Goal: Transaction & Acquisition: Book appointment/travel/reservation

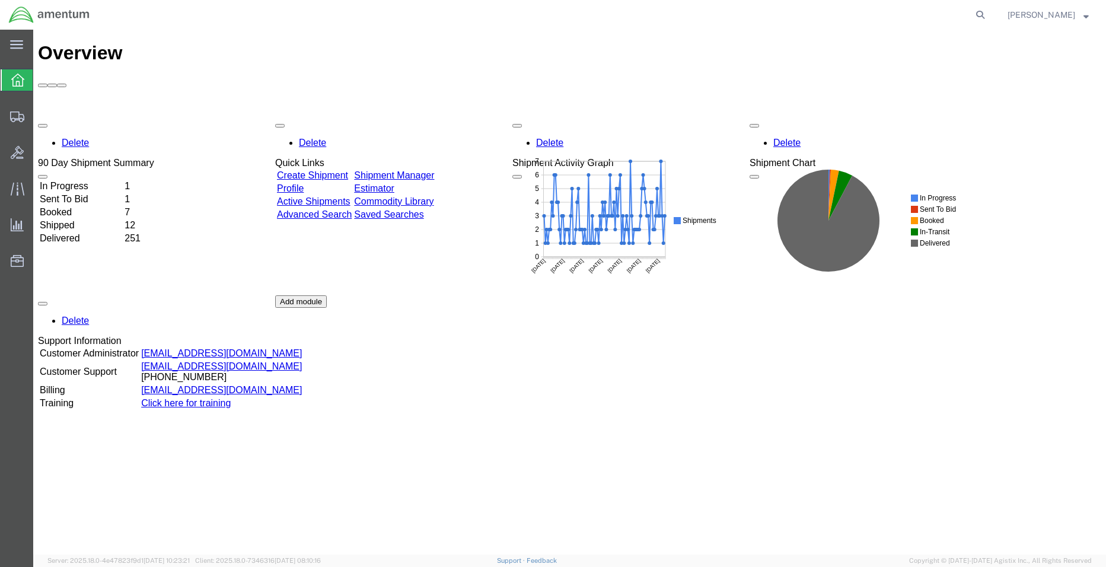
click at [121, 180] on td "In Progress" at bounding box center [81, 186] width 84 height 12
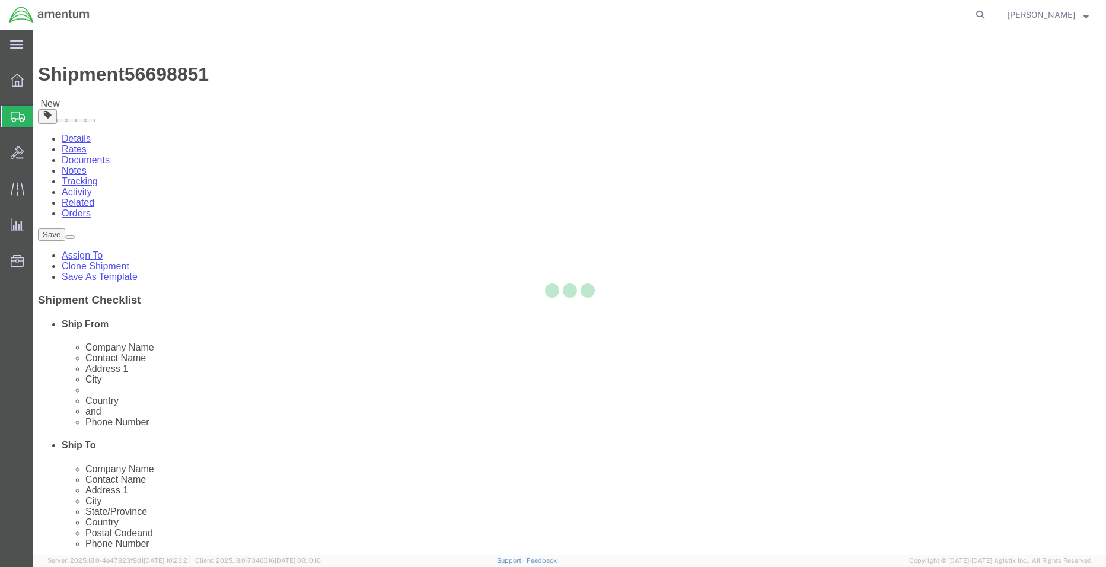
select select "42677"
select select
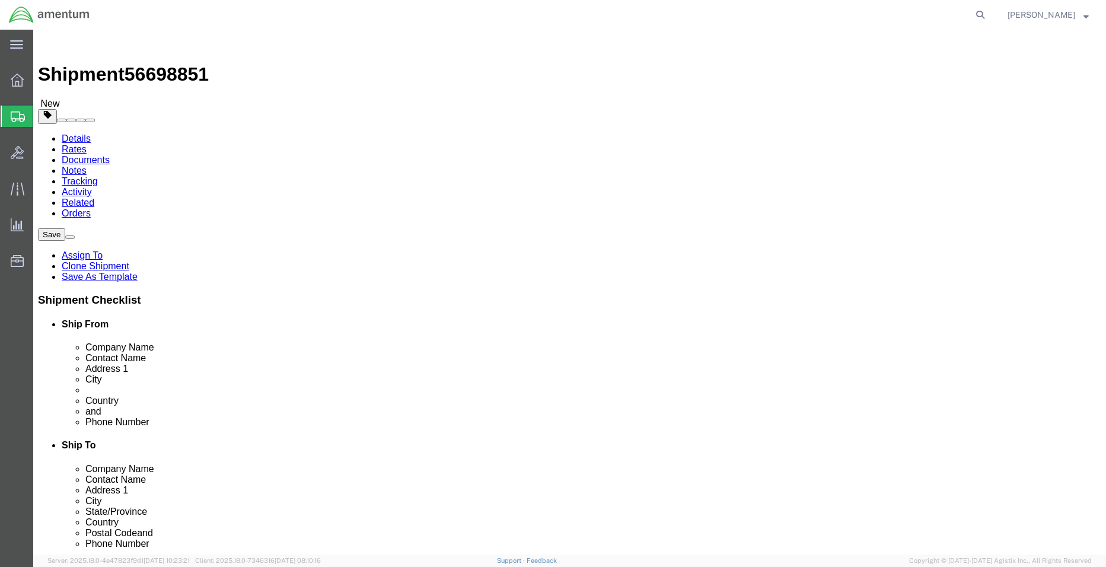
click input "text"
type input "k"
type input "[PERSON_NAME]"
click div "ADDITIONAL INFORMATION"
click input "BLDG 800 ,"
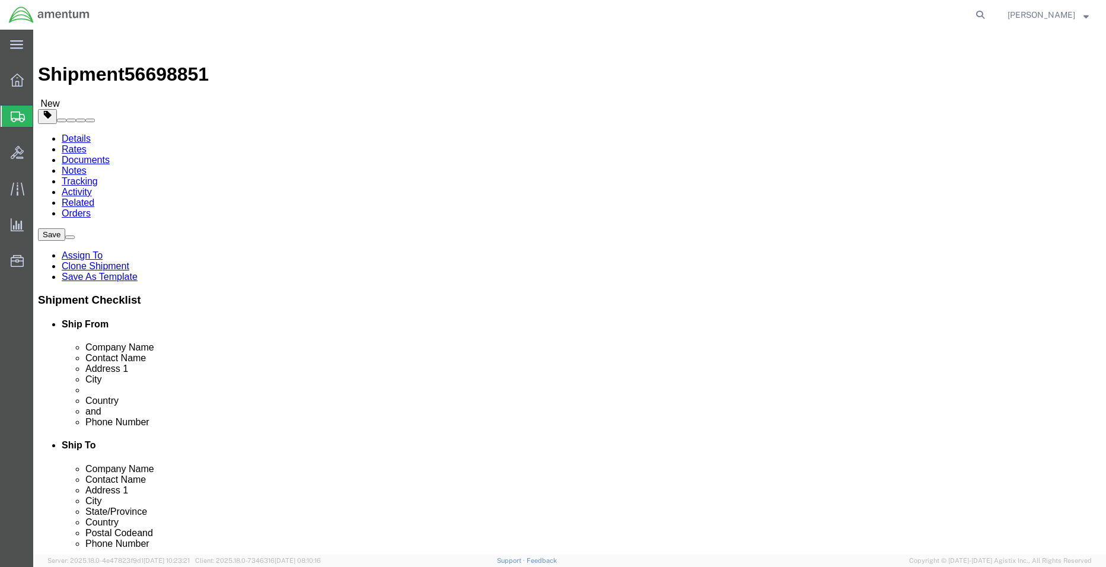
type input "BLDG 800"
drag, startPoint x: 616, startPoint y: 406, endPoint x: 615, endPoint y: 390, distance: 16.0
click input "text"
type input "[PHONE_NUMBER]"
click div "Location My Profile Location [PHONE_NUMBER] [PHONE_NUMBER] [PHONE_NUMBER] [PHON…"
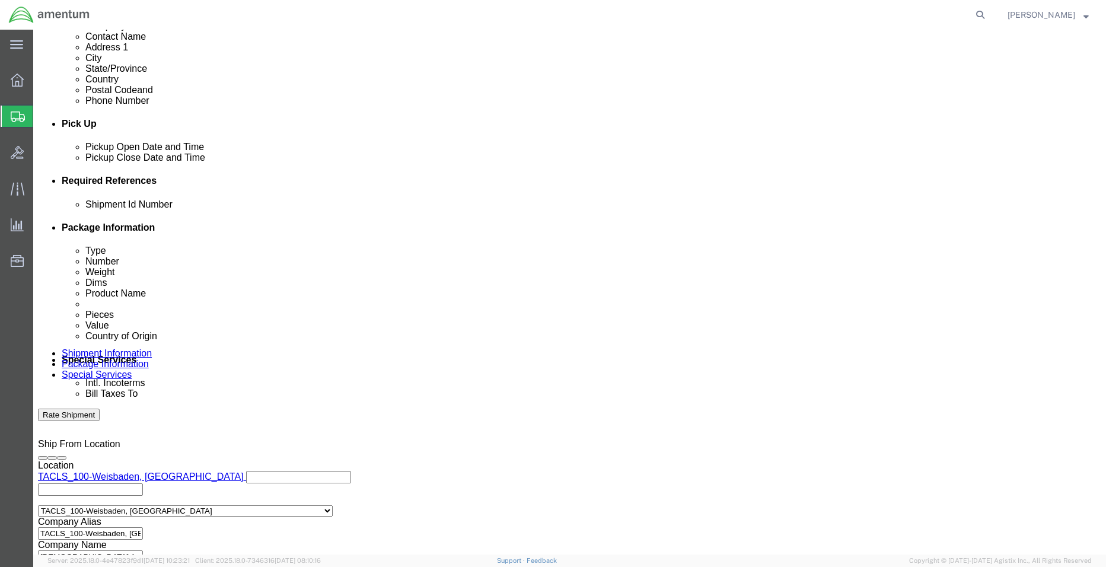
scroll to position [538, 0]
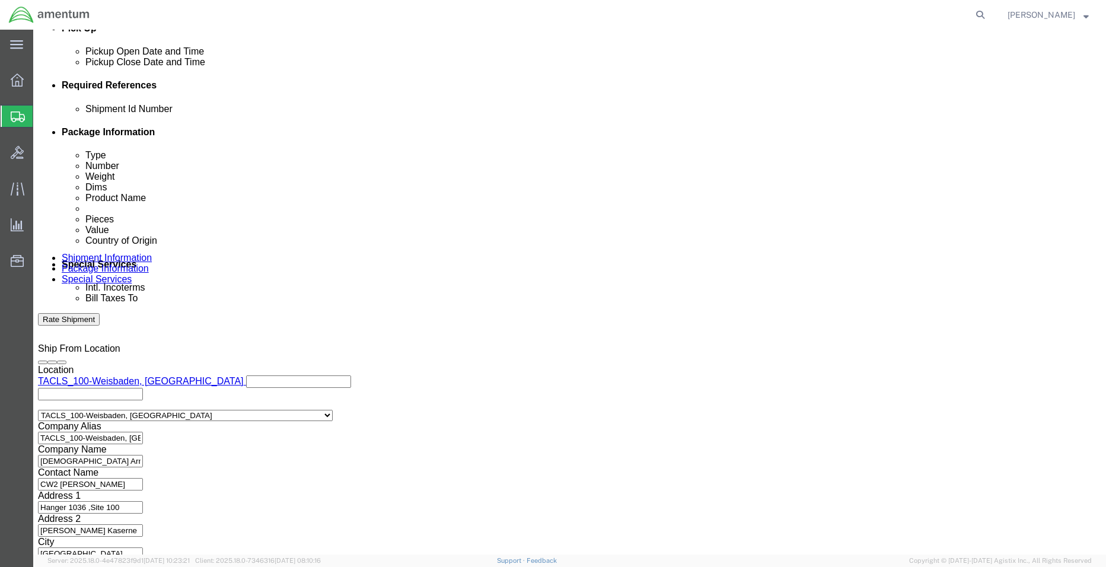
click button "Continue"
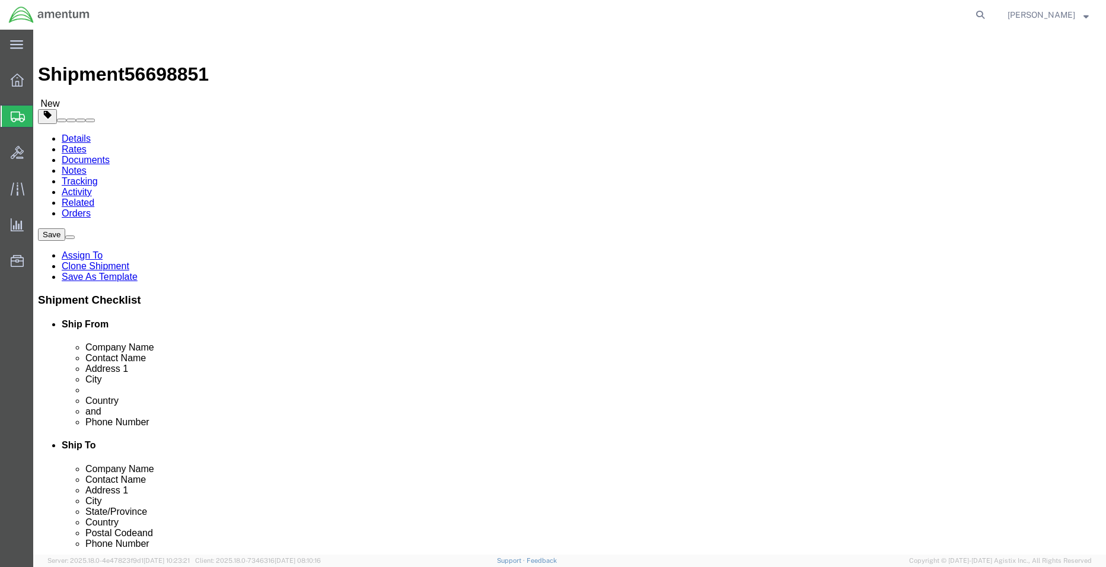
click button "Continue"
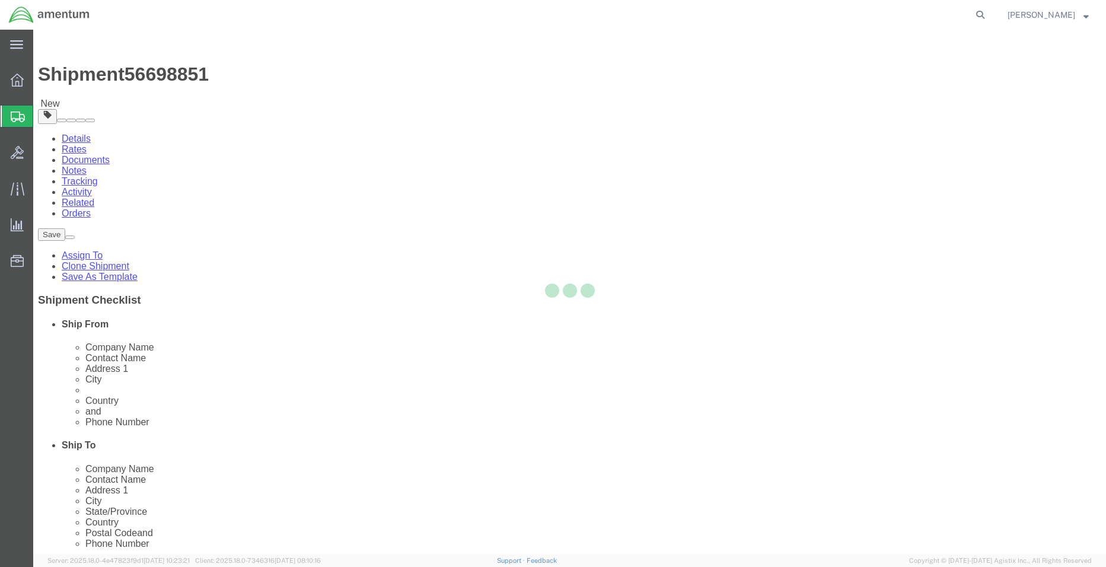
select select
select select "DEPARTMENT"
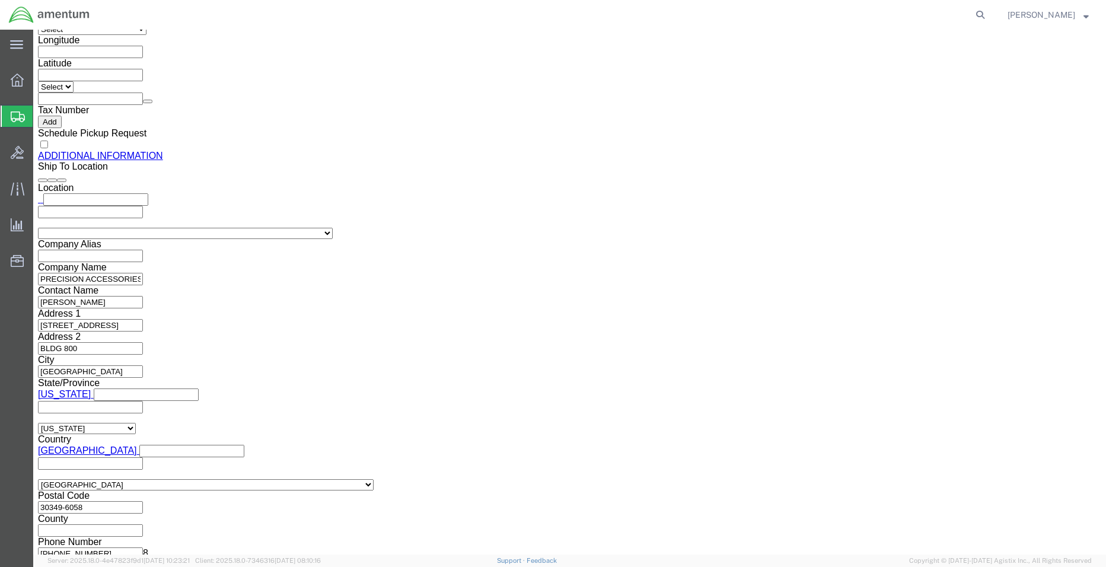
scroll to position [1364, 0]
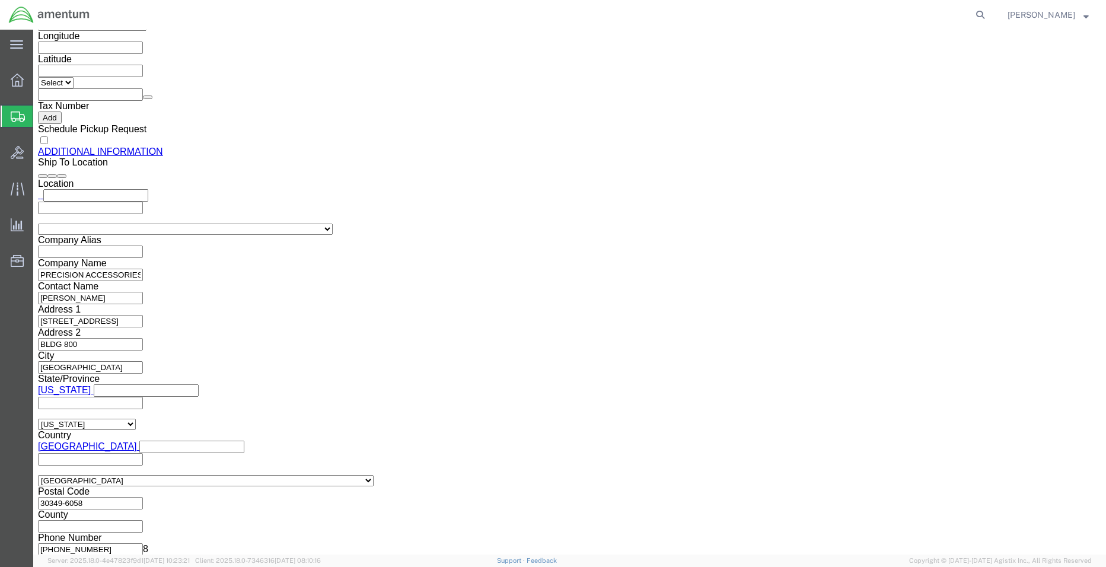
click button "Rate Shipment"
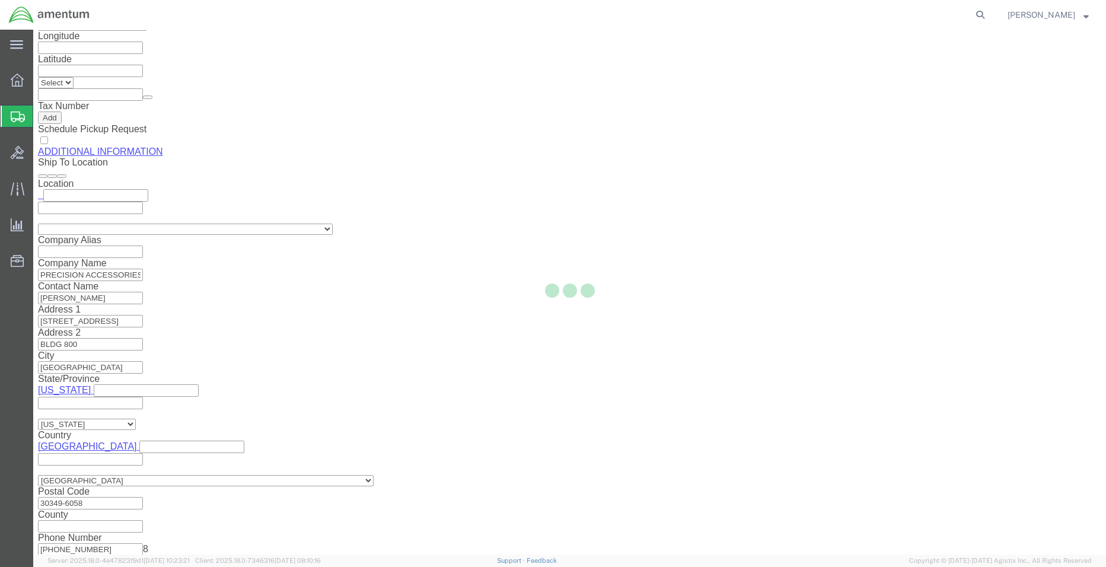
scroll to position [0, 0]
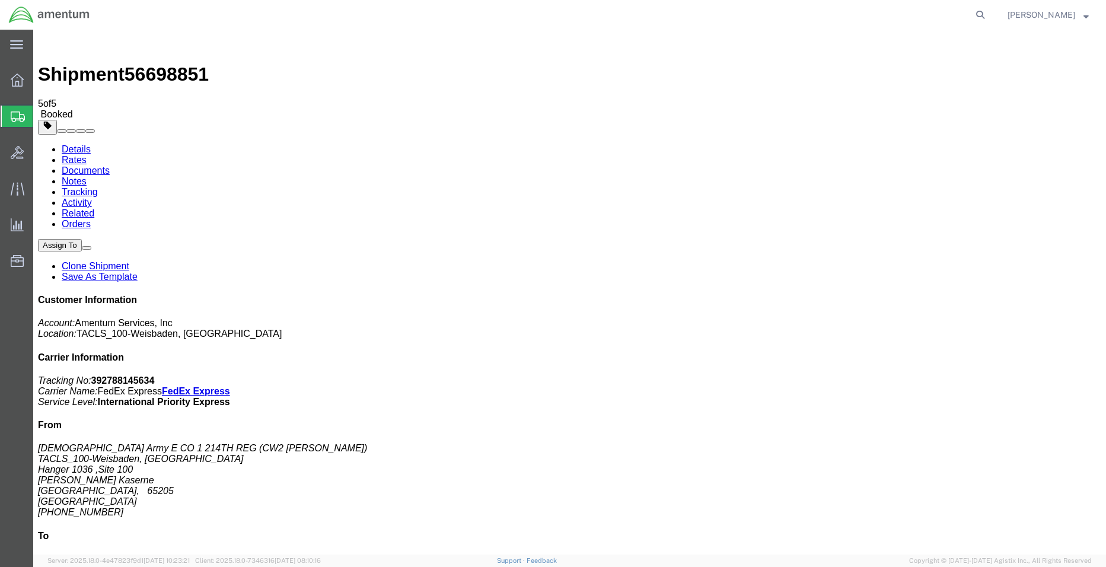
drag, startPoint x: 100, startPoint y: 258, endPoint x: 104, endPoint y: 254, distance: 6.3
